Goal: Information Seeking & Learning: Learn about a topic

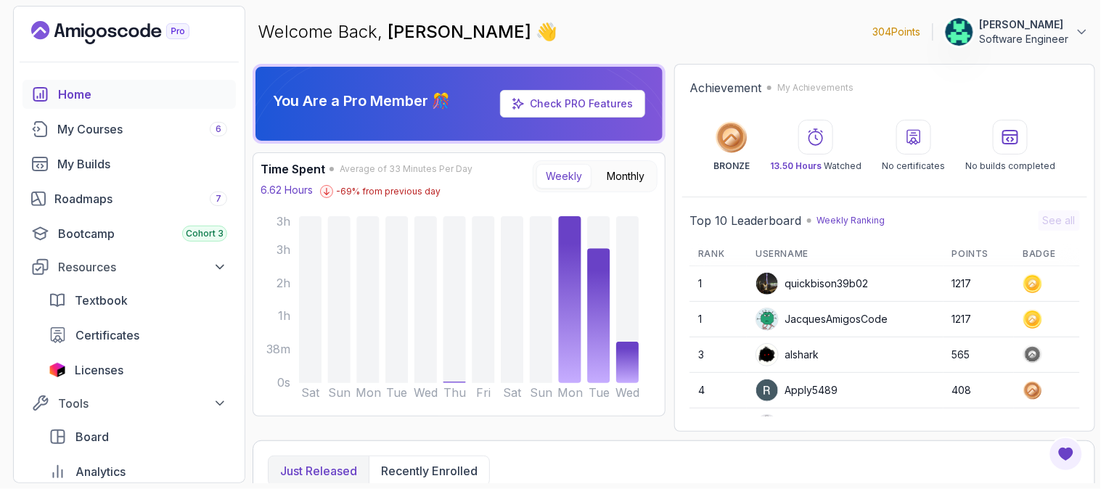
scroll to position [205, 0]
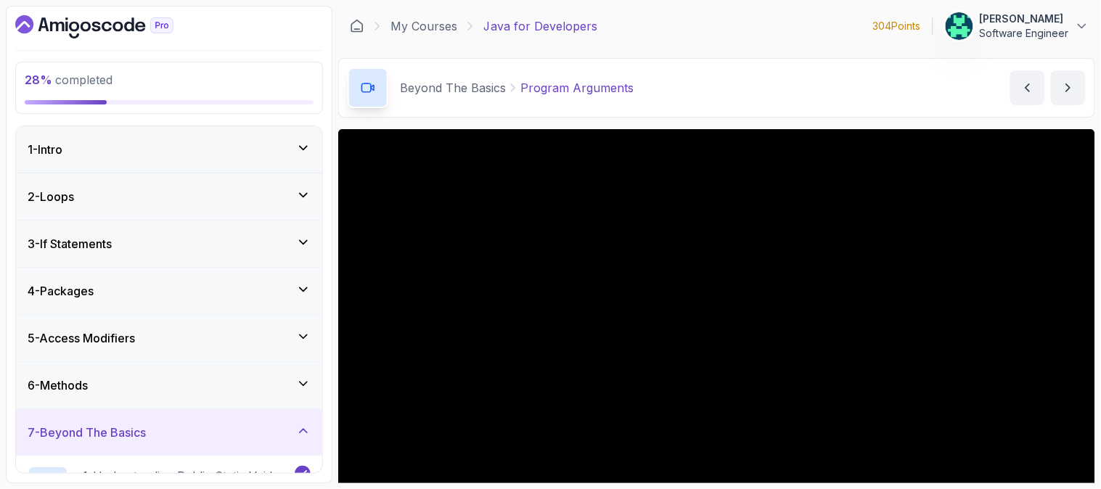
scroll to position [81, 0]
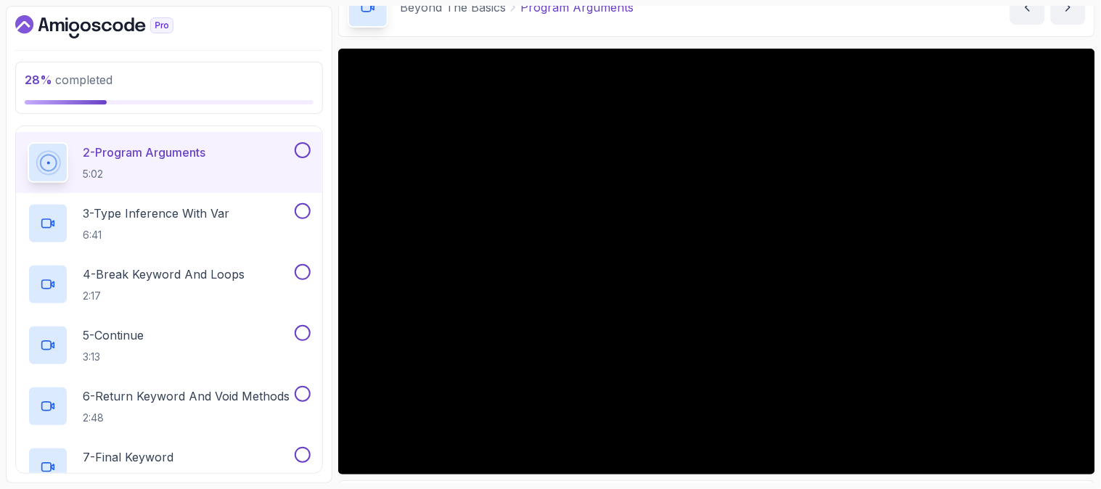
drag, startPoint x: 0, startPoint y: 0, endPoint x: 769, endPoint y: 15, distance: 769.6
click at [769, 15] on div "Beyond The Basics Program Arguments Program Arguments by [PERSON_NAME]" at bounding box center [716, 7] width 757 height 60
click at [118, 163] on h2 "2 - Program Arguments 5:02" at bounding box center [144, 163] width 123 height 38
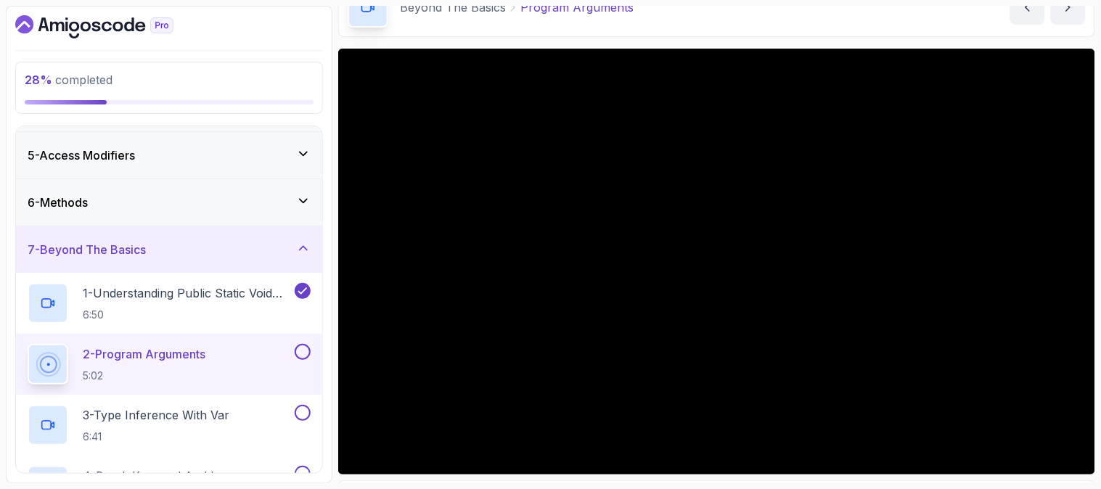
scroll to position [226, 0]
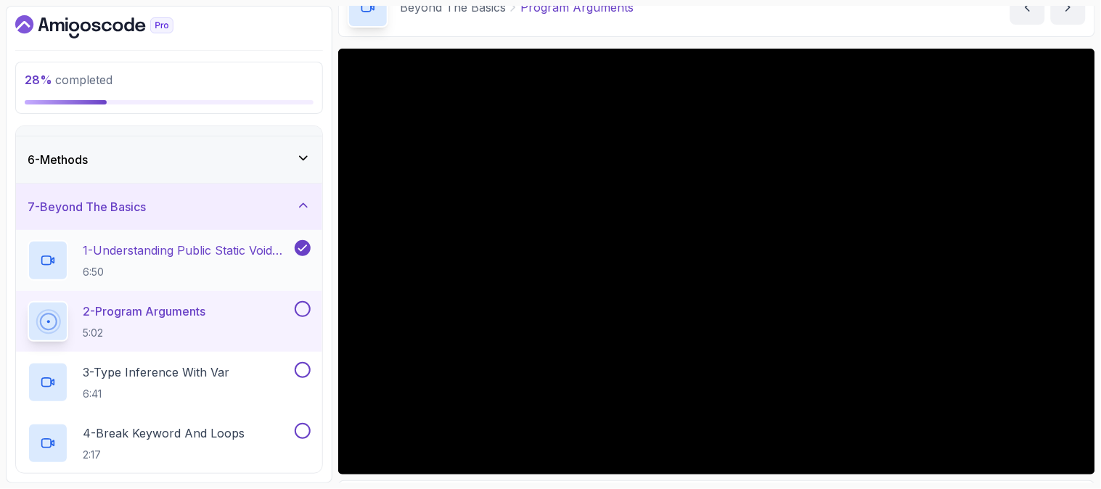
click at [182, 247] on p "1 - Understanding Public Static Void Main" at bounding box center [187, 250] width 209 height 17
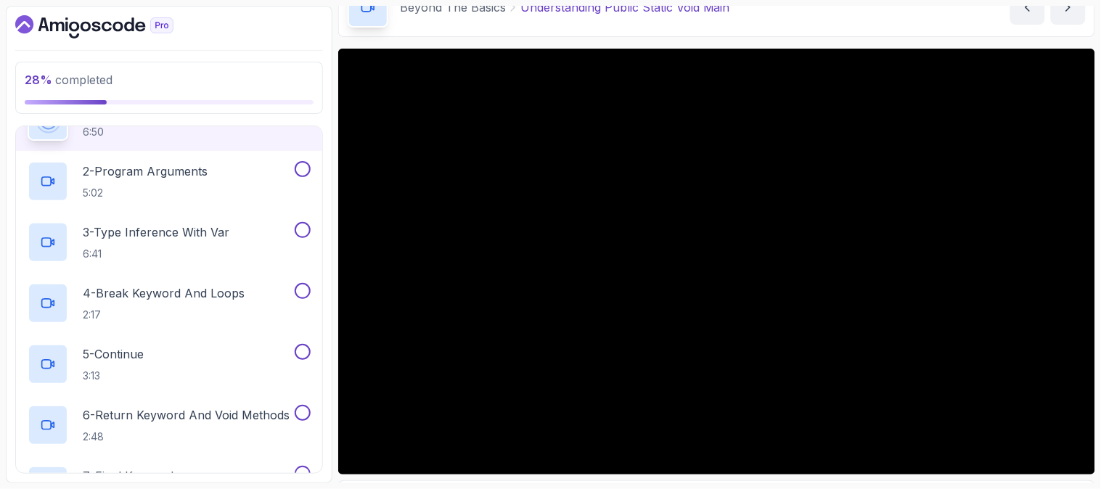
scroll to position [213, 0]
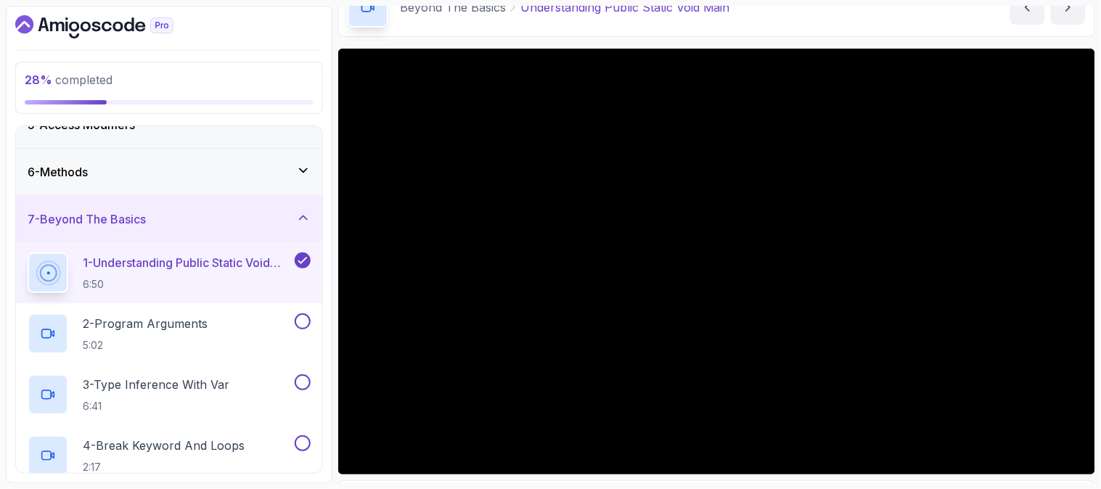
click at [677, 19] on div "Beyond The Basics Understanding Public Static Void Main" at bounding box center [539, 7] width 383 height 41
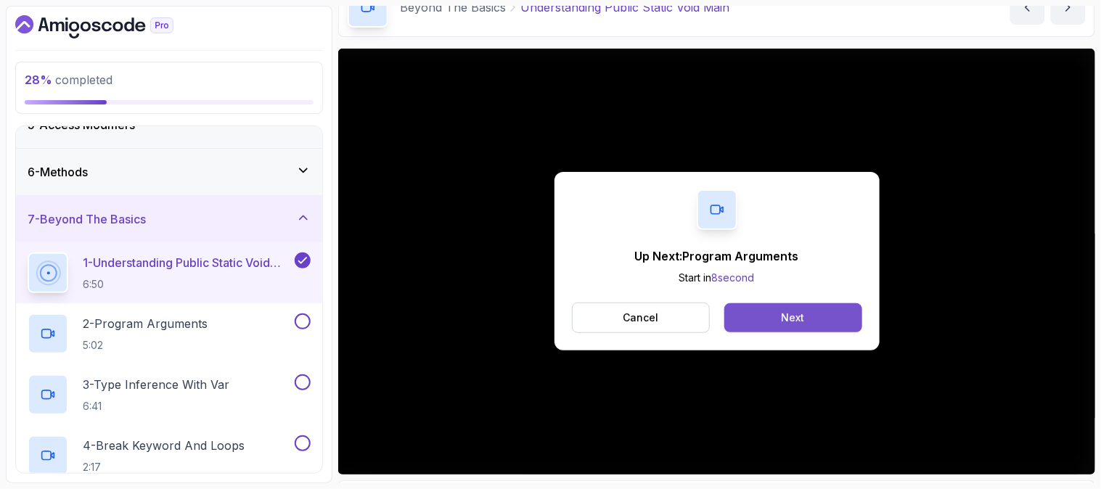
click at [788, 314] on div "Next" at bounding box center [793, 318] width 23 height 15
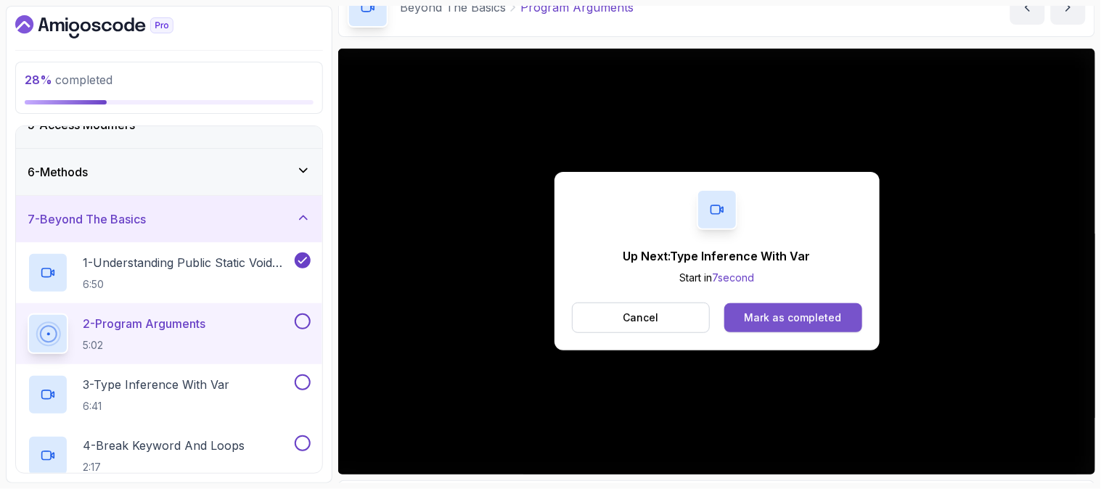
click at [837, 325] on button "Mark as completed" at bounding box center [792, 317] width 137 height 29
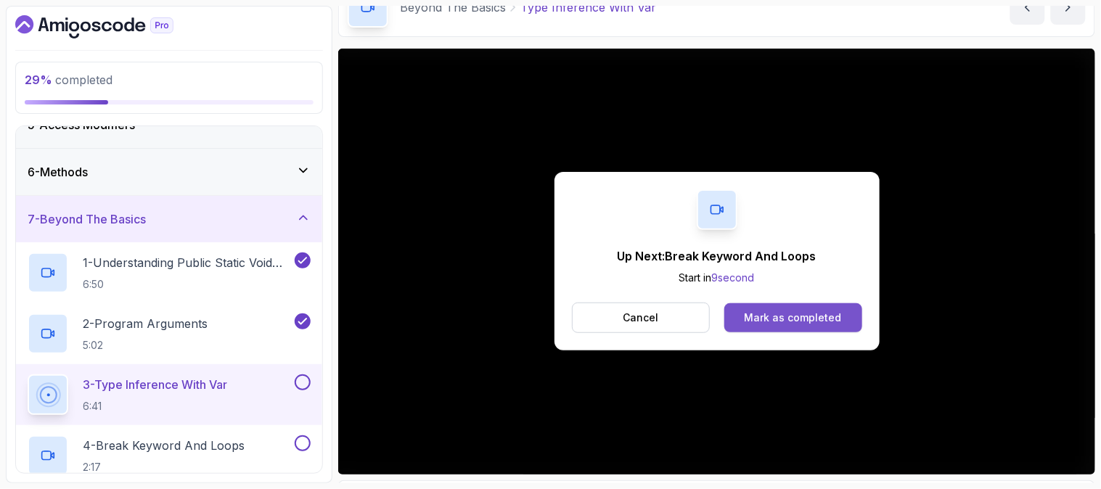
click at [772, 315] on div "Mark as completed" at bounding box center [793, 318] width 97 height 15
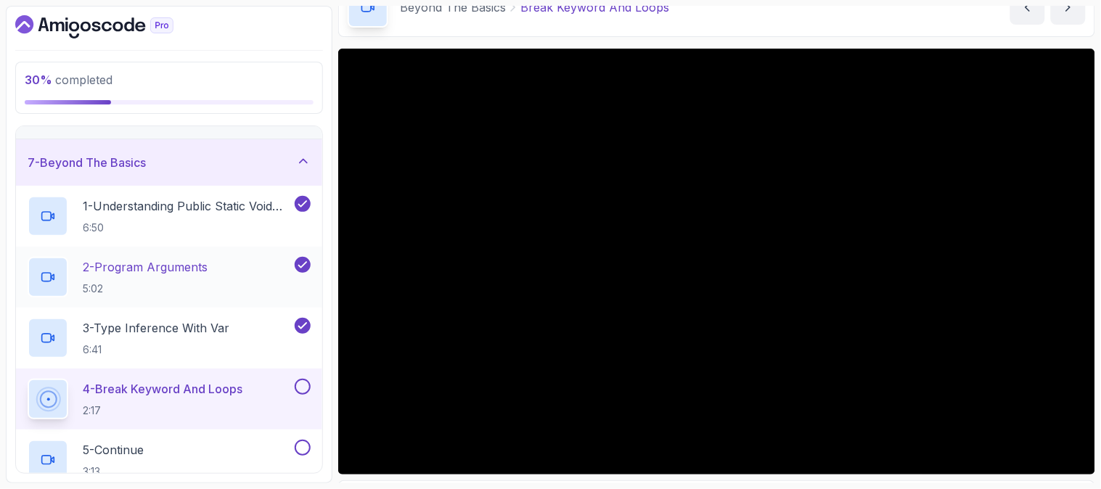
scroll to position [375, 0]
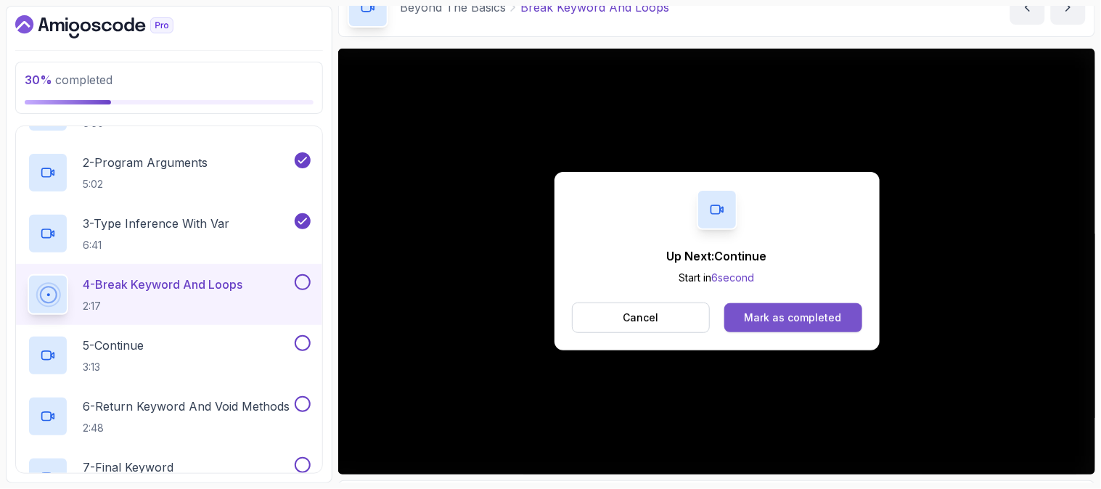
click at [795, 322] on div "Mark as completed" at bounding box center [793, 318] width 97 height 15
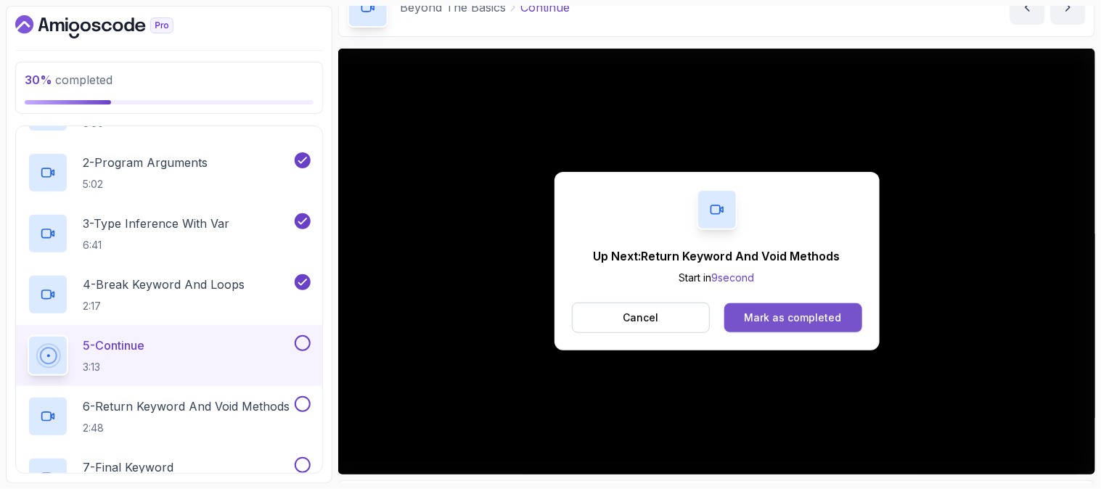
click at [781, 315] on div "Mark as completed" at bounding box center [793, 318] width 97 height 15
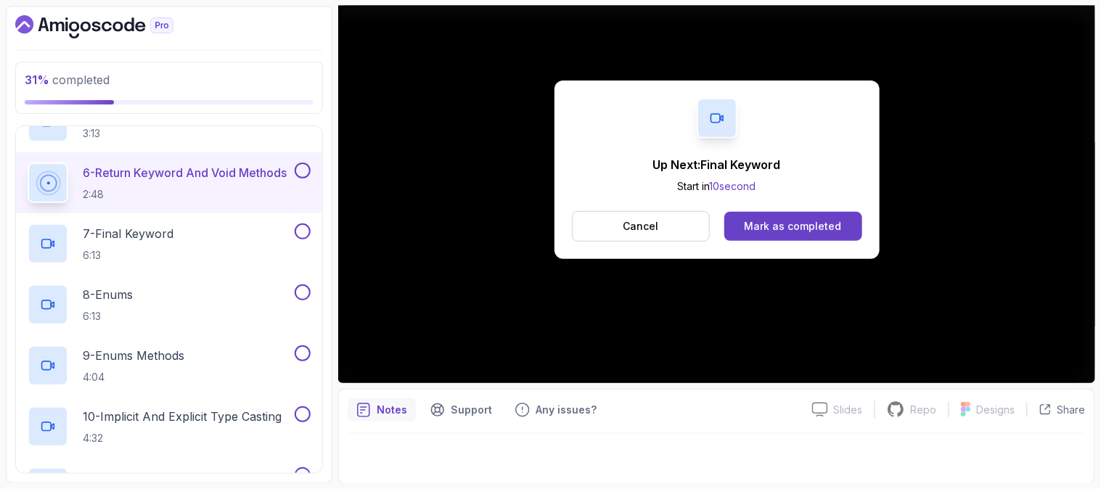
scroll to position [617, 0]
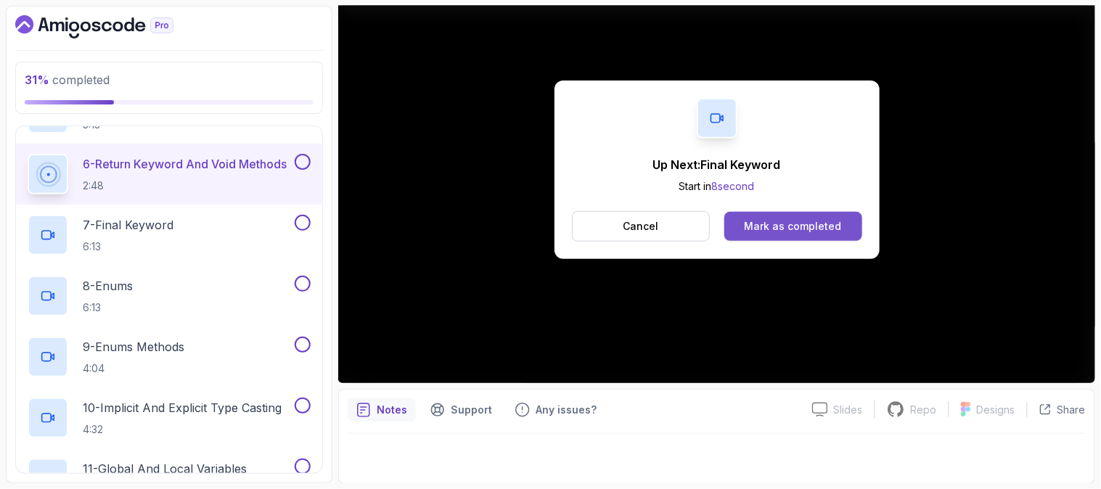
click at [766, 221] on div "Mark as completed" at bounding box center [793, 226] width 97 height 15
